Goal: Task Accomplishment & Management: Manage account settings

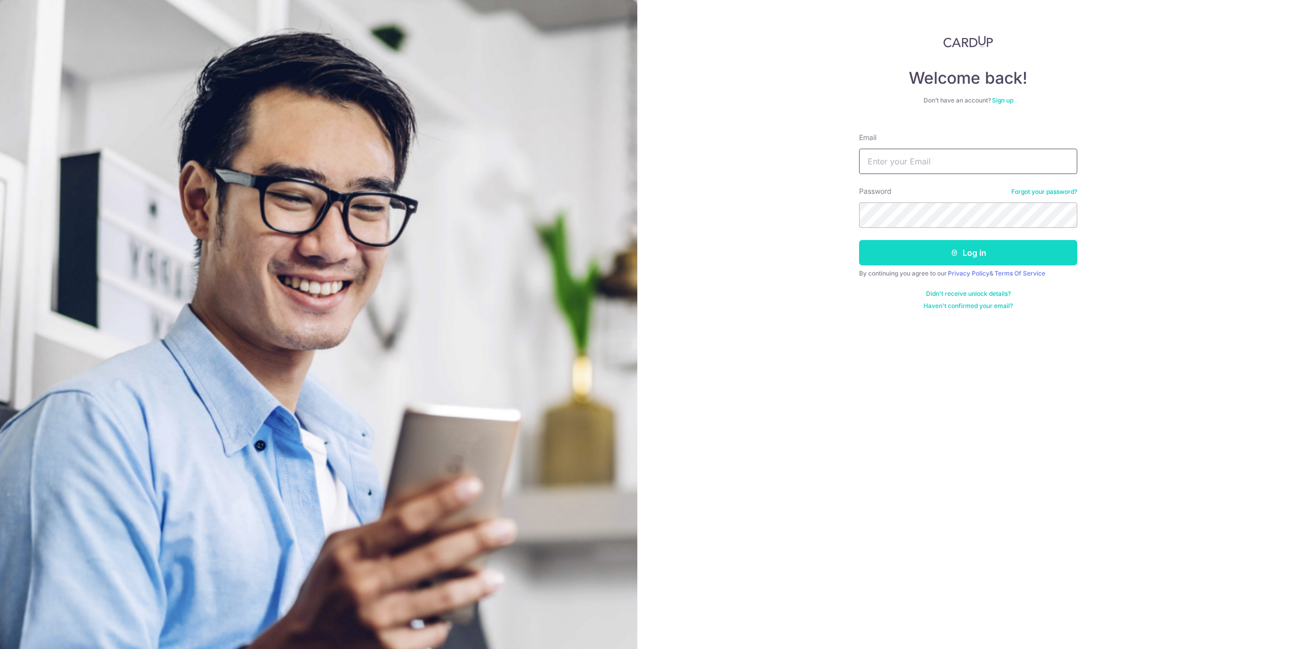
type input "[EMAIL_ADDRESS][DOMAIN_NAME]"
click at [994, 243] on button "Log in" at bounding box center [968, 252] width 218 height 25
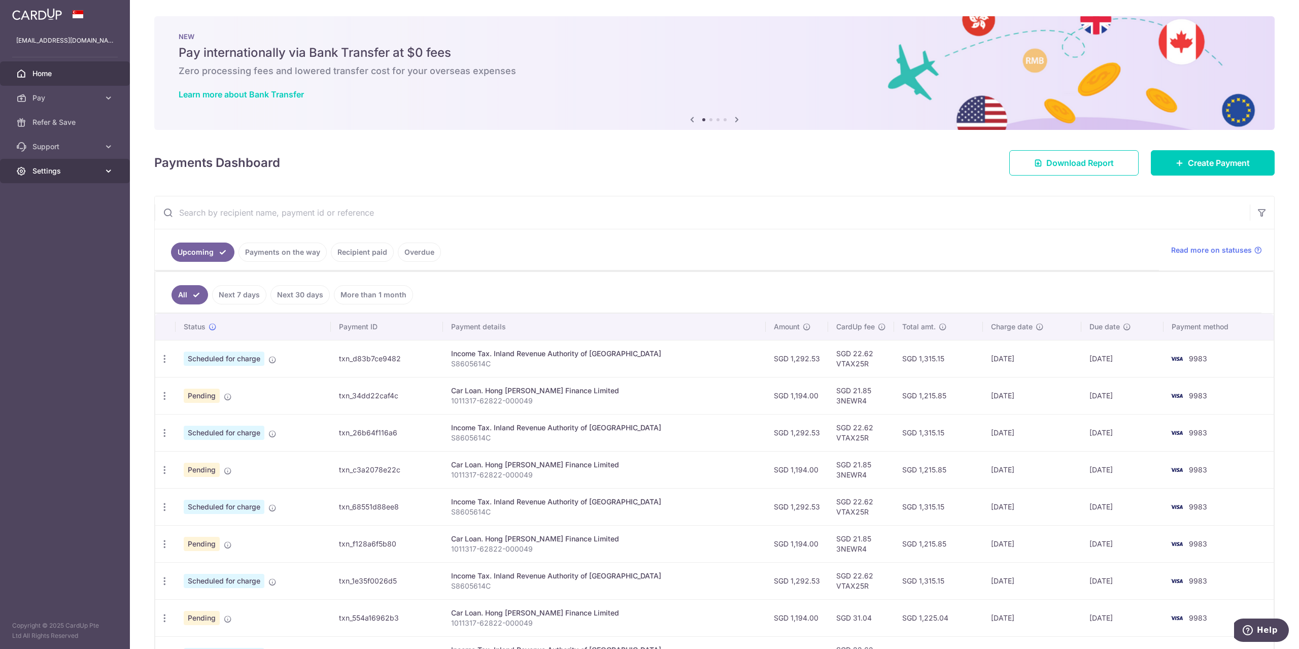
click at [62, 171] on span "Settings" at bounding box center [65, 171] width 67 height 10
click at [46, 218] on span "Logout" at bounding box center [65, 220] width 67 height 10
